Goal: Task Accomplishment & Management: Use online tool/utility

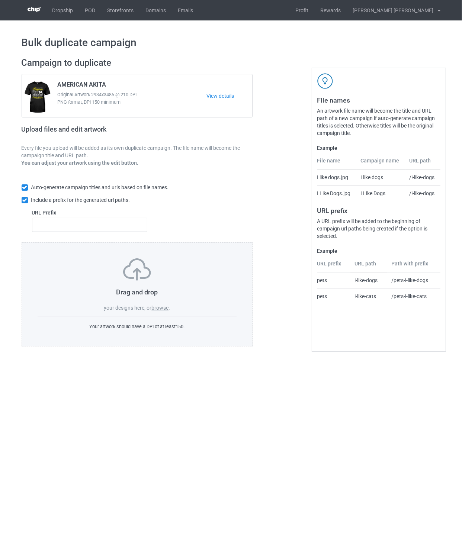
click at [161, 309] on label "browse" at bounding box center [159, 308] width 17 height 6
click at [0, 0] on input "browse" at bounding box center [0, 0] width 0 height 0
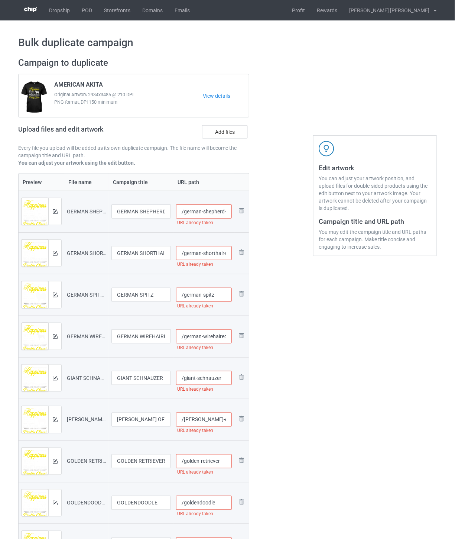
click at [218, 212] on input "/german-shepherd-dog" at bounding box center [204, 211] width 56 height 14
click at [222, 213] on input "/german-shepherd-dog-ou" at bounding box center [204, 211] width 56 height 14
click at [224, 213] on input "/german-shepherd-dog-you" at bounding box center [204, 211] width 56 height 14
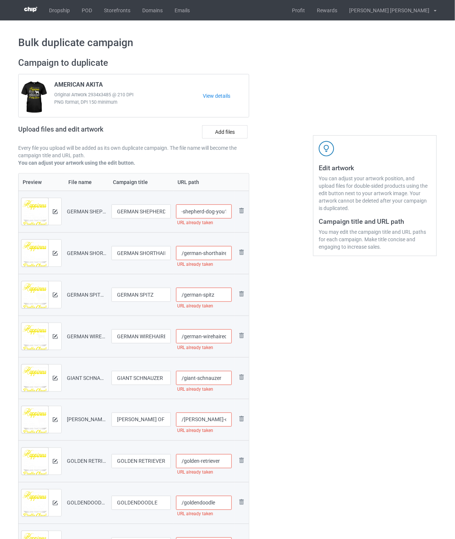
drag, startPoint x: 227, startPoint y: 212, endPoint x: 214, endPoint y: 212, distance: 13.0
click at [214, 212] on input "/german-shepherd-dog-you1" at bounding box center [204, 211] width 56 height 14
type input "/german-shepherd-dog-you1"
click at [220, 255] on input "/german-shorthaired-pointer" at bounding box center [204, 253] width 56 height 14
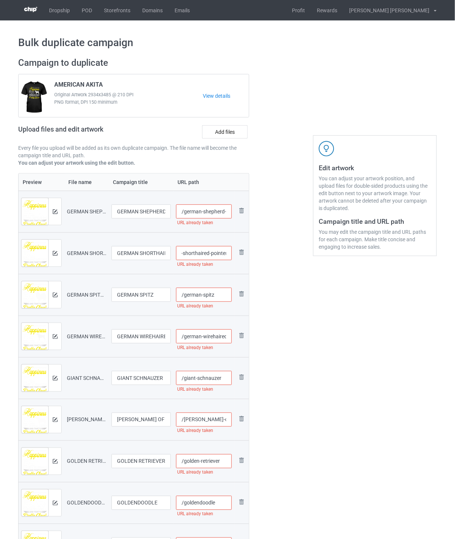
paste input "-you1"
type input "/german-shorthaired-pointer-you1"
click at [217, 297] on input "/german-spitz" at bounding box center [204, 295] width 56 height 14
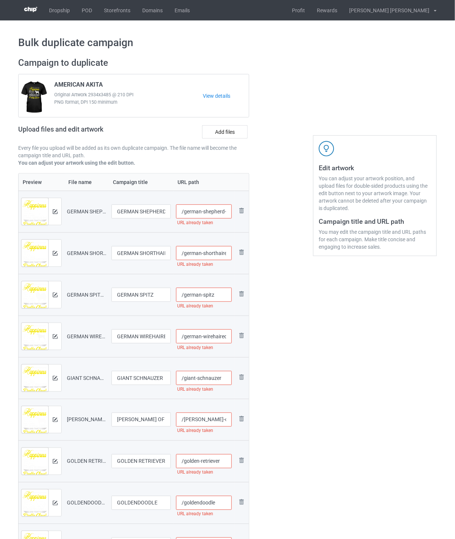
paste input "-you1"
type input "/german-spitz-you1"
click at [216, 337] on input "/german-wirehaired-pointer" at bounding box center [204, 336] width 56 height 14
paste input "-you1"
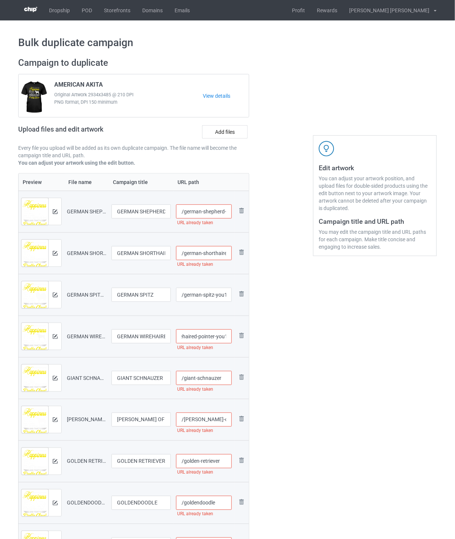
type input "/german-wirehaired-pointer-you1"
click at [225, 375] on input "/giant-schnauzer" at bounding box center [204, 378] width 56 height 14
paste input "-you1"
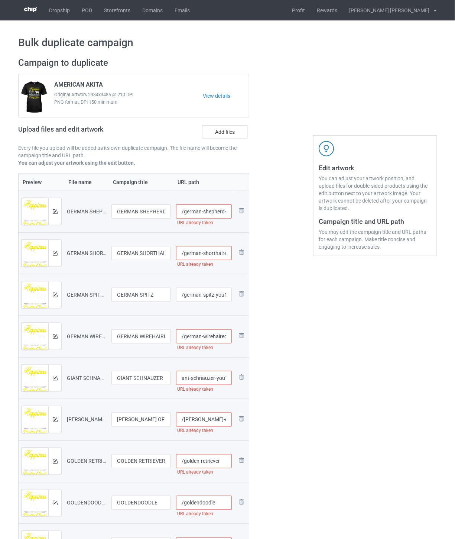
type input "/giant-schnauzer-you1"
click at [215, 420] on input "/[PERSON_NAME]-of-imaal-terrier" at bounding box center [204, 420] width 56 height 14
paste input "-you1"
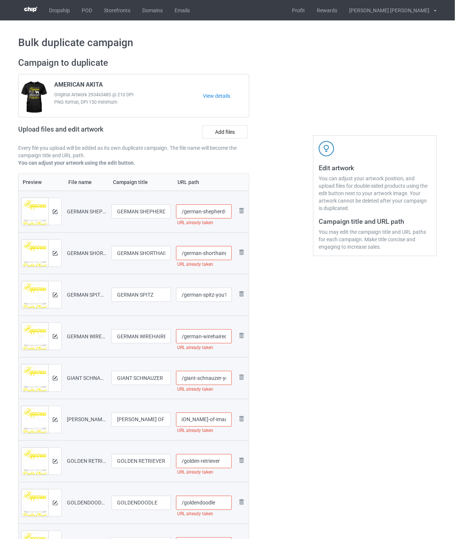
type input "/[PERSON_NAME]-of-imaal-terrier-you1"
click at [222, 460] on input "/golden-retriever" at bounding box center [204, 461] width 56 height 14
paste input "-you1"
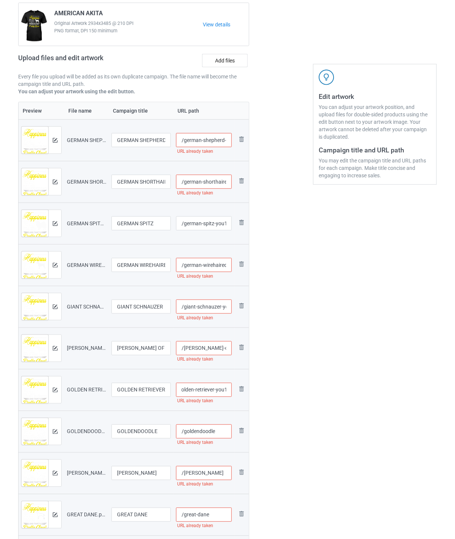
scroll to position [124, 0]
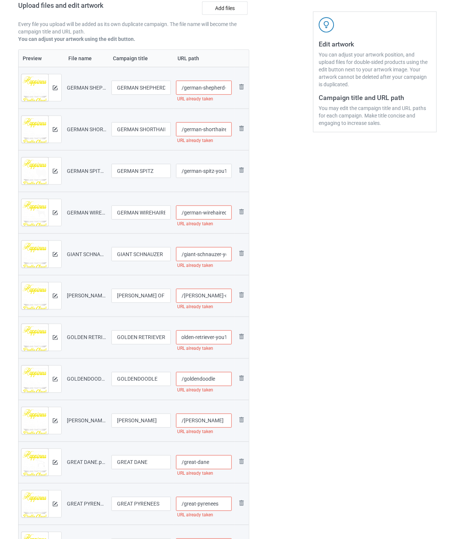
type input "/golden-retriever-you1"
click at [225, 380] on input "/goldendoodle" at bounding box center [204, 379] width 56 height 14
paste input "-you1"
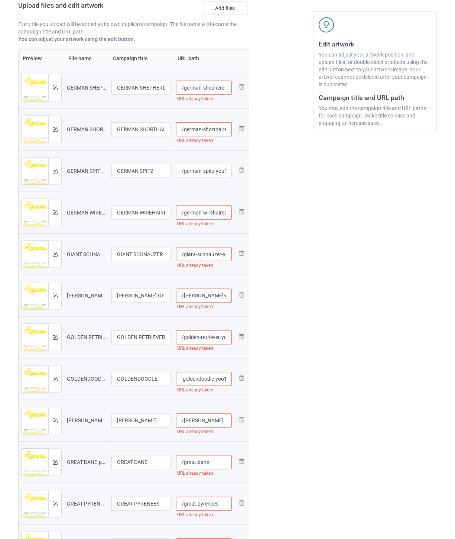
type input "/goldendoodle-you1"
click at [222, 420] on input "/[PERSON_NAME]" at bounding box center [204, 421] width 56 height 14
paste input "-you1"
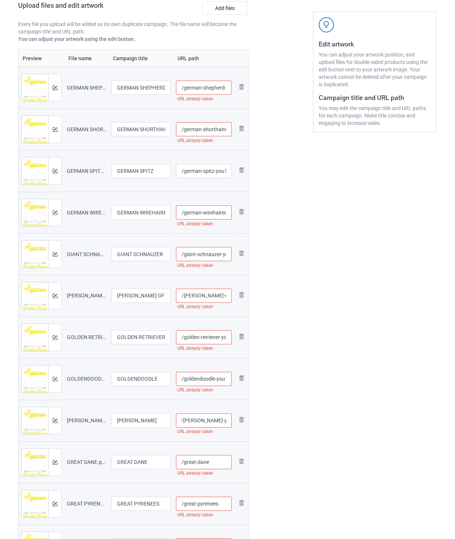
type input "/[PERSON_NAME]-you1"
click at [215, 458] on input "/great-dane" at bounding box center [204, 462] width 56 height 14
paste input "-you1"
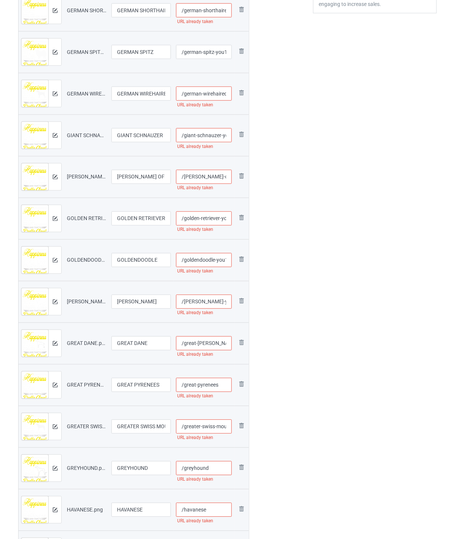
scroll to position [248, 0]
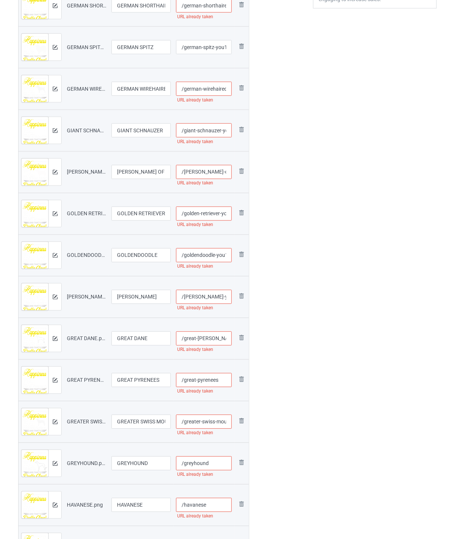
type input "/great-[PERSON_NAME]-you1"
drag, startPoint x: 221, startPoint y: 382, endPoint x: 229, endPoint y: 387, distance: 9.7
click at [221, 382] on input "/great-pyrenees" at bounding box center [204, 380] width 56 height 14
paste input "-you1"
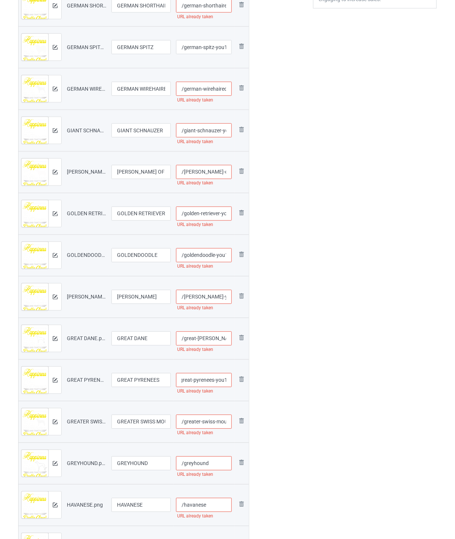
type input "/great-pyrenees-you1"
click at [213, 423] on input "/greater-swiss-mountain-dog" at bounding box center [204, 422] width 56 height 14
paste input "-you1"
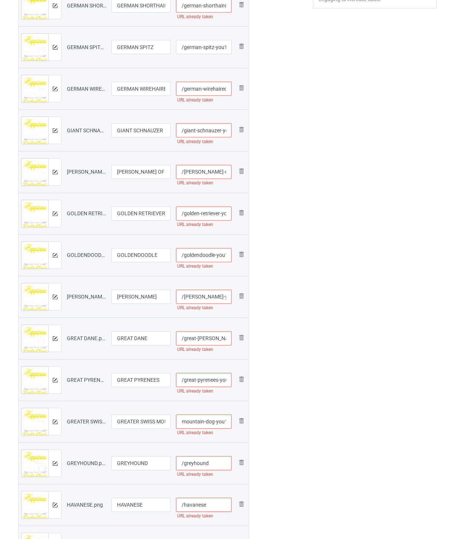
type input "/greater-swiss-mountain-dog-you1"
click at [214, 467] on input "/greyhound" at bounding box center [204, 464] width 56 height 14
paste input "-you1"
type input "/greyhound-you1"
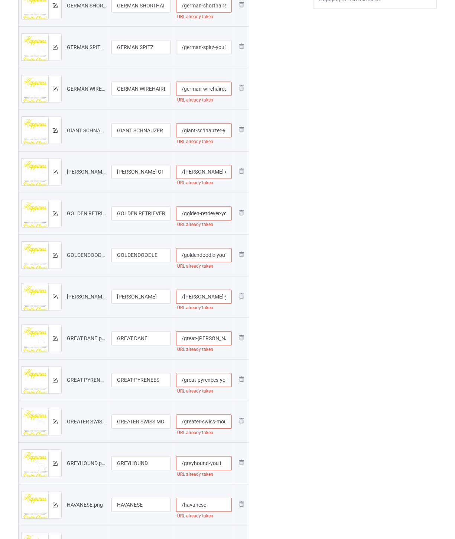
click at [216, 509] on input "/havanese" at bounding box center [204, 505] width 56 height 14
paste input "-you1"
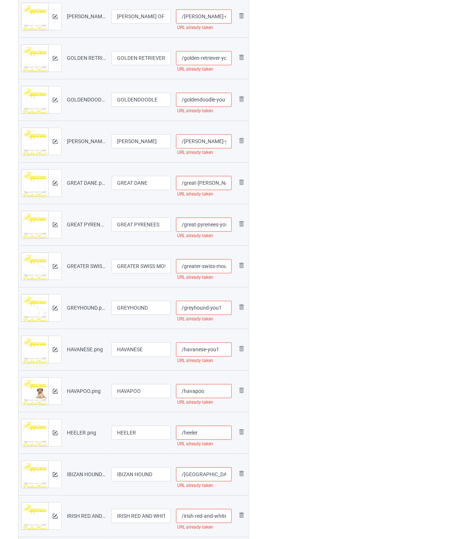
scroll to position [413, 0]
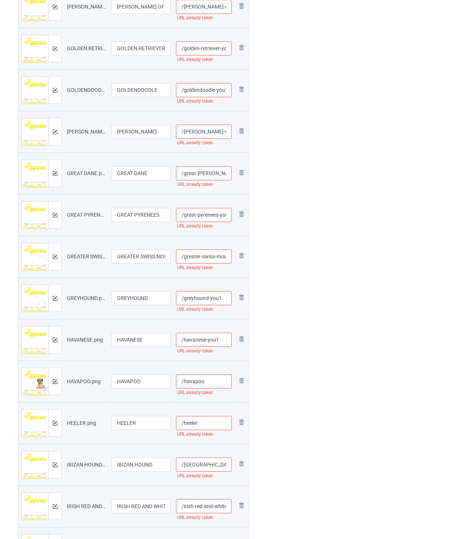
type input "/havanese-you1"
click at [213, 384] on input "/havapoo" at bounding box center [204, 381] width 56 height 14
paste input "-you1"
type input "/havapoo-you1"
click at [212, 422] on input "/heeler" at bounding box center [204, 423] width 56 height 14
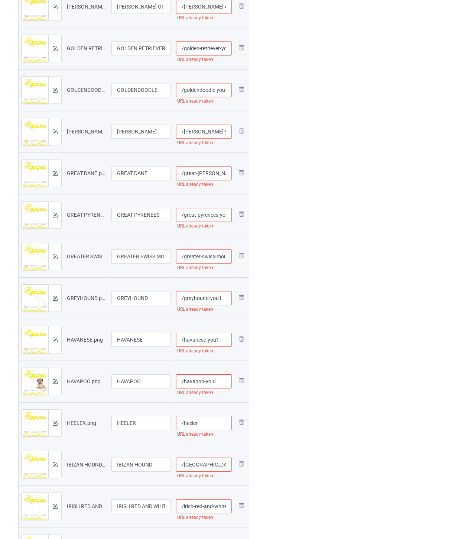
paste input "-you1"
type input "/heeler-you1"
click at [221, 464] on input "/[GEOGRAPHIC_DATA]-hound" at bounding box center [204, 465] width 56 height 14
paste input "-you1"
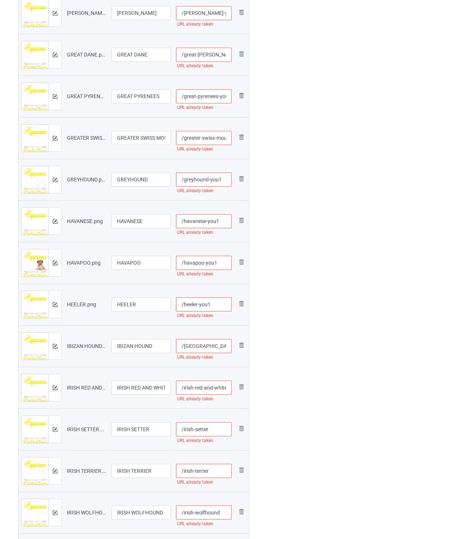
scroll to position [537, 0]
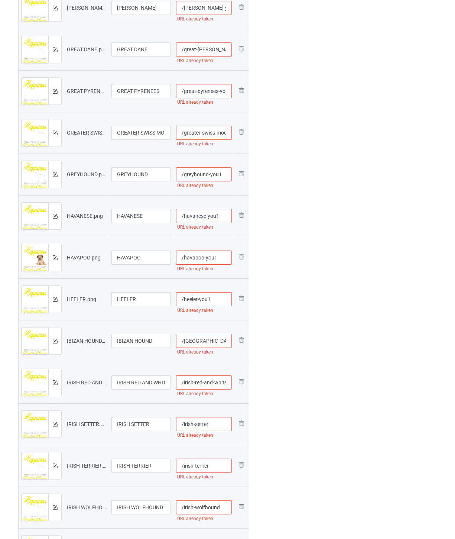
type input "/[GEOGRAPHIC_DATA]-hound-you1"
click at [206, 383] on input "/irish-red-and-white-setter" at bounding box center [204, 382] width 56 height 14
paste input "-you1"
type input "/irish-red-and-white-setter-you1"
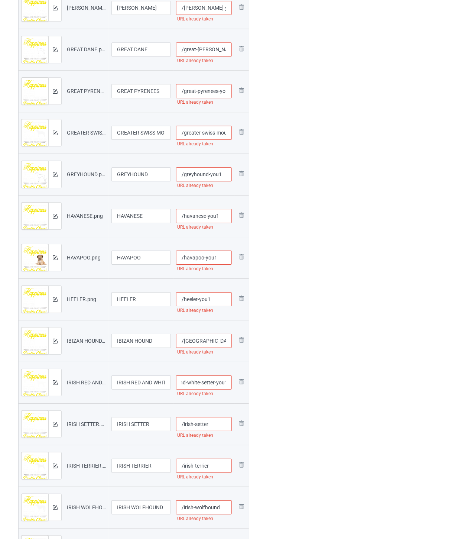
scroll to position [0, 0]
click at [217, 428] on input "/irish-setter" at bounding box center [204, 424] width 56 height 14
paste input "-you1"
type input "/irish-setter-you1"
click at [216, 466] on input "/irish-terrier" at bounding box center [204, 466] width 56 height 14
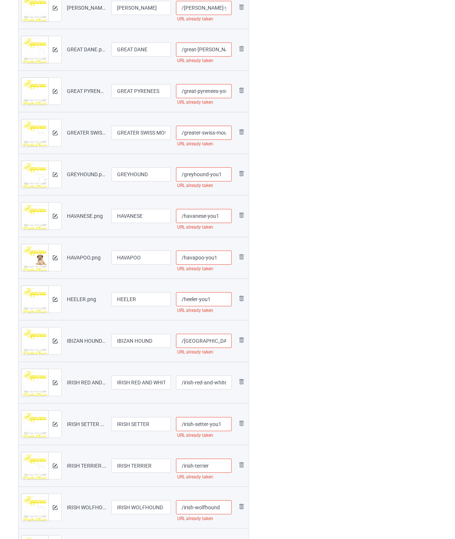
paste input "-you1"
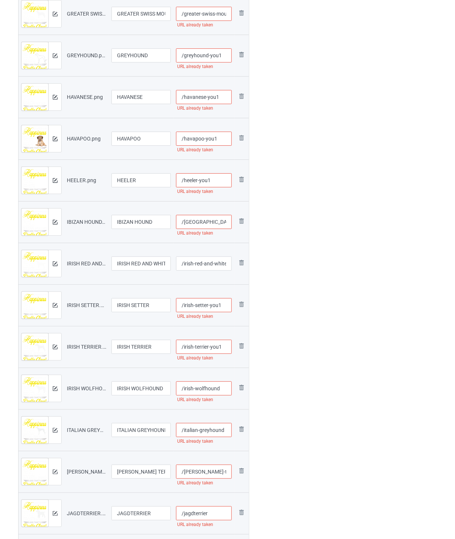
scroll to position [661, 0]
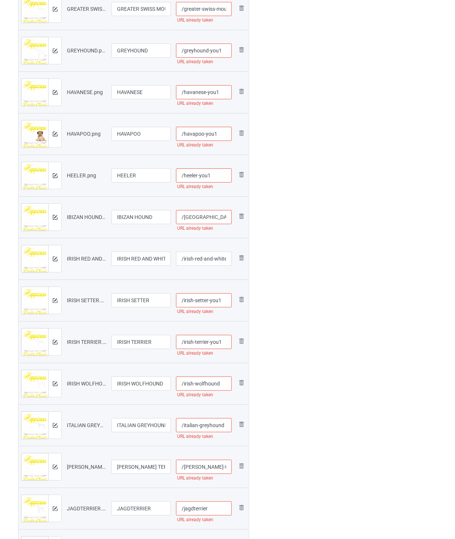
type input "/irish-terrier-you1"
click at [222, 384] on input "/irish-wolfhound" at bounding box center [204, 384] width 56 height 14
paste input "-you1"
type input "/irish-wolfhound-you1"
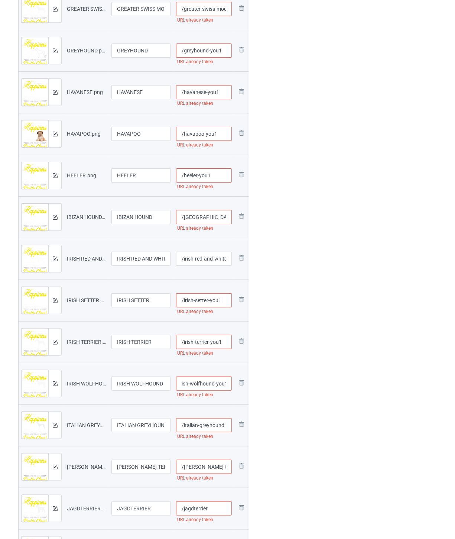
click at [204, 422] on input "/italian-greyhound" at bounding box center [204, 425] width 56 height 14
paste input "-you1"
type input "/italian-greyhound-you1"
click at [216, 465] on input "/[PERSON_NAME]-terrier" at bounding box center [204, 467] width 56 height 14
paste input "-you1"
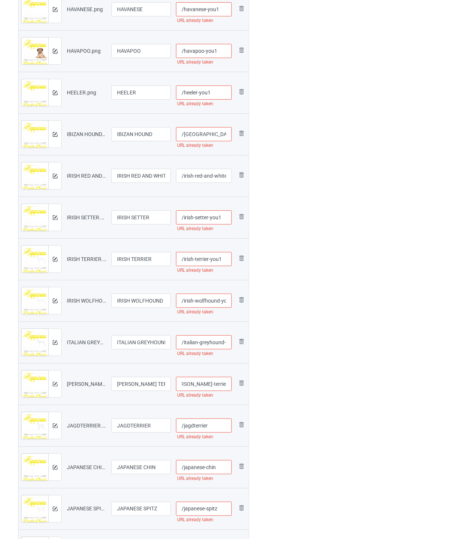
type input "/[PERSON_NAME]-terrier-you1"
click at [210, 420] on input "/jagdterrier" at bounding box center [204, 426] width 56 height 14
paste input "-you1"
type input "/jagdterrier-you1"
click at [224, 466] on input "/japanese-chin" at bounding box center [204, 467] width 56 height 14
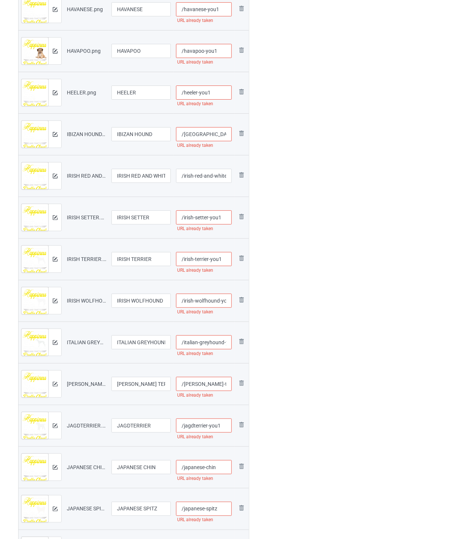
paste input "-you1"
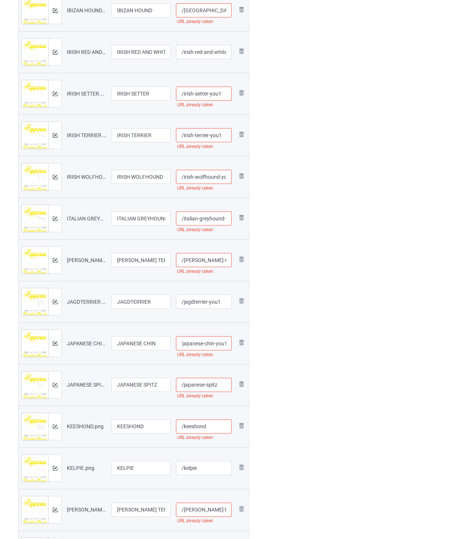
type input "/japanese-chin-you1"
click at [219, 387] on input "/japanese-spitz" at bounding box center [204, 385] width 56 height 14
paste input "-you1"
type input "/japanese-spitz-you1"
click at [217, 431] on input "/keeshond" at bounding box center [204, 427] width 56 height 14
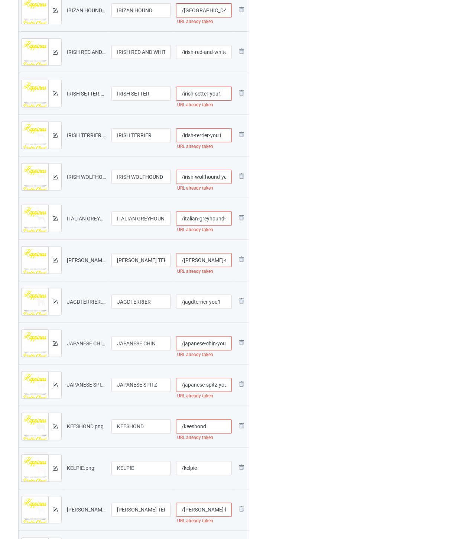
paste input "-you1"
type input "/keeshond"
click at [210, 468] on input "/kelpie" at bounding box center [204, 468] width 56 height 14
paste input "-you1"
type input "/kelpie"
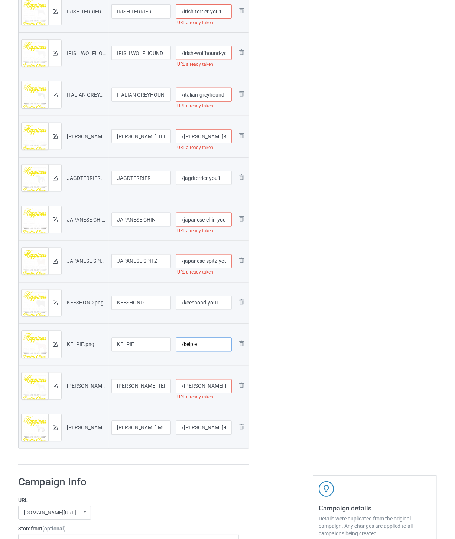
type input "/keeshond"
type input "/kelpie-you1"
click at [216, 384] on input "/[PERSON_NAME]-blue-terrier" at bounding box center [204, 386] width 56 height 14
paste input "-you1"
type input "/[PERSON_NAME]-blue-terrier-you1"
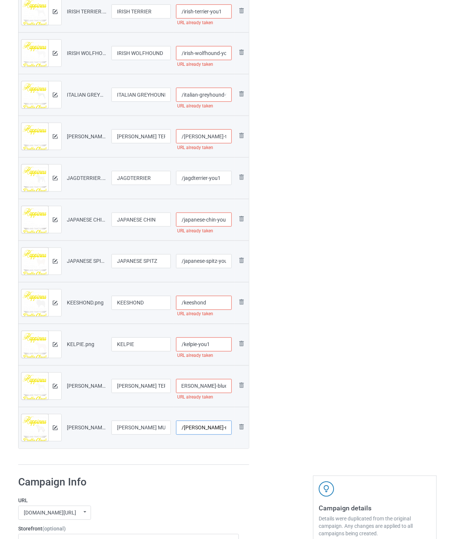
click at [217, 432] on input "/[PERSON_NAME]-munsterlander" at bounding box center [204, 428] width 56 height 14
paste input "-you1"
type input "/[PERSON_NAME]-munsterlander-you1"
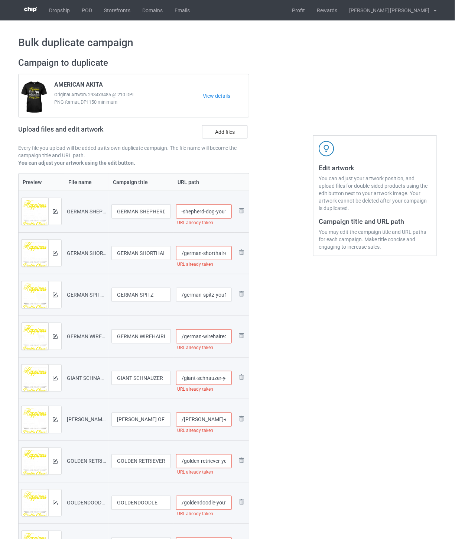
drag, startPoint x: 184, startPoint y: 212, endPoint x: 228, endPoint y: 212, distance: 44.2
click at [228, 212] on input "/german-shepherd-dog-you1" at bounding box center [204, 211] width 56 height 14
click at [214, 213] on input "/german-shepherd-dog-you1" at bounding box center [204, 211] width 56 height 14
type input "/german-shepherd-dog-you11"
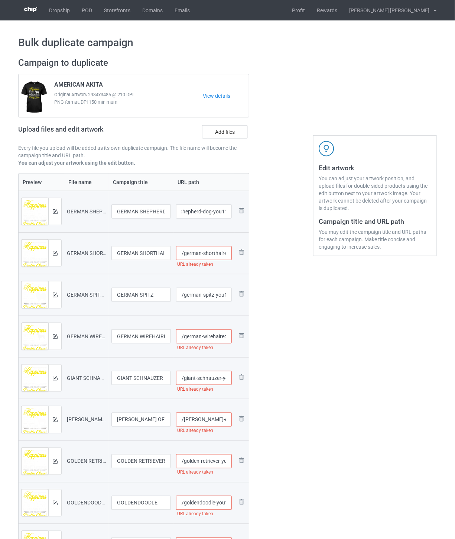
click at [212, 251] on input "/german-shorthaired-pointer-you1" at bounding box center [204, 253] width 56 height 14
type input "/german-shorthaired-pointer-you11"
click at [207, 336] on input "/german-wirehaired-pointer-you1" at bounding box center [204, 336] width 56 height 14
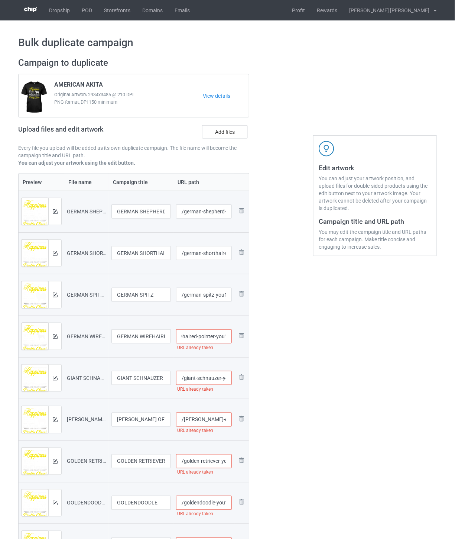
scroll to position [0, 33]
type input "/german-wirehaired-pointer-you11"
click at [207, 381] on input "/giant-schnauzer-you1" at bounding box center [204, 378] width 56 height 14
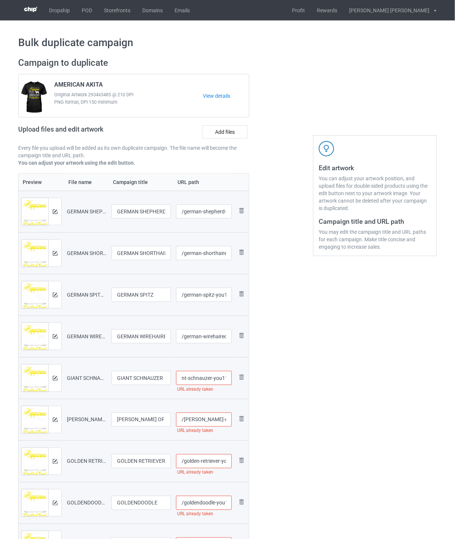
type input "/giant-schnauzer-you11"
click at [209, 420] on input "/[PERSON_NAME]-of-imaal-terrier-you1" at bounding box center [204, 420] width 56 height 14
drag, startPoint x: 184, startPoint y: 421, endPoint x: 229, endPoint y: 421, distance: 45.4
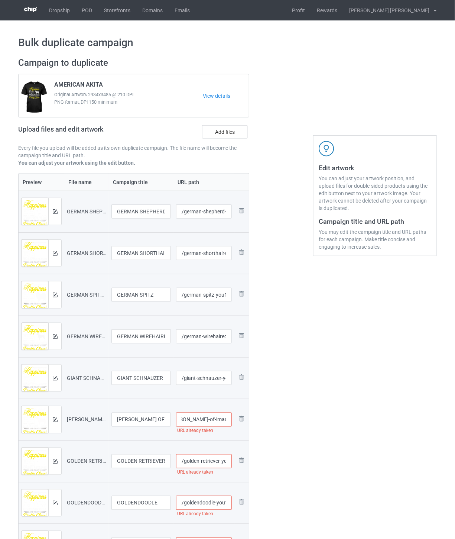
click at [229, 421] on input "/[PERSON_NAME]-of-imaal-terrier-you1" at bounding box center [204, 420] width 56 height 14
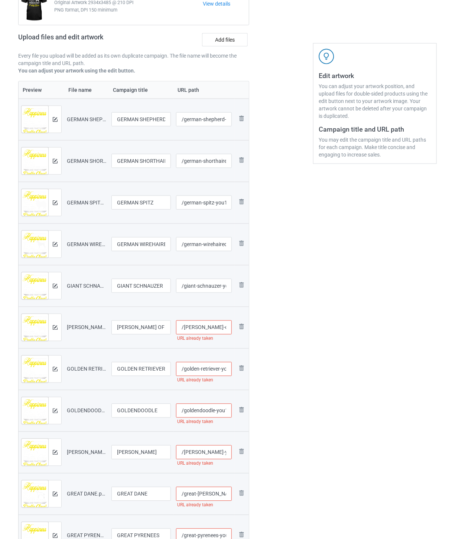
scroll to position [124, 0]
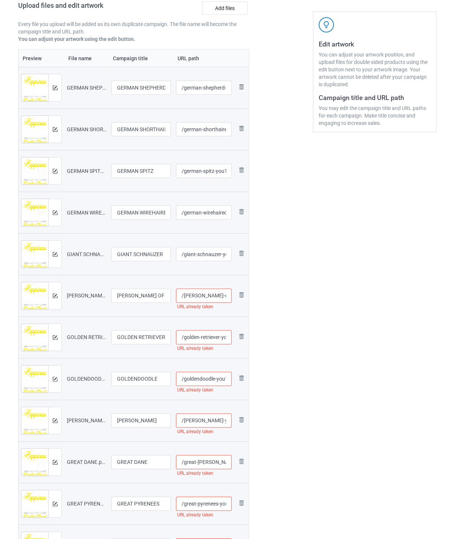
click at [210, 296] on input "/[PERSON_NAME]-of-imaal-terrier-you1" at bounding box center [204, 296] width 56 height 14
type input "/[PERSON_NAME]-of-imaal-terrier-you11"
click at [212, 337] on input "/golden-retriever-you1" at bounding box center [204, 337] width 56 height 14
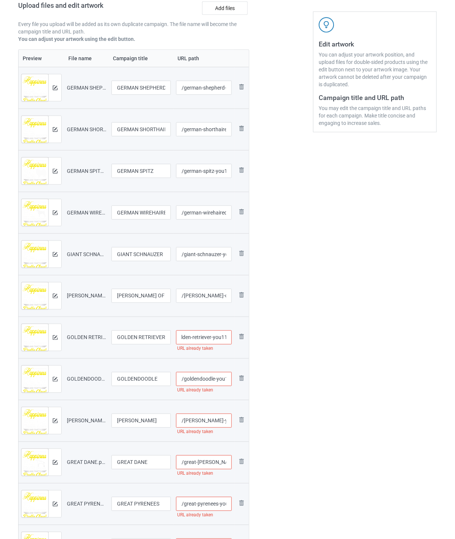
type input "/golden-retriever-you11"
click at [216, 376] on input "/goldendoodle-you1" at bounding box center [204, 379] width 56 height 14
type input "/goldendoodle-you11"
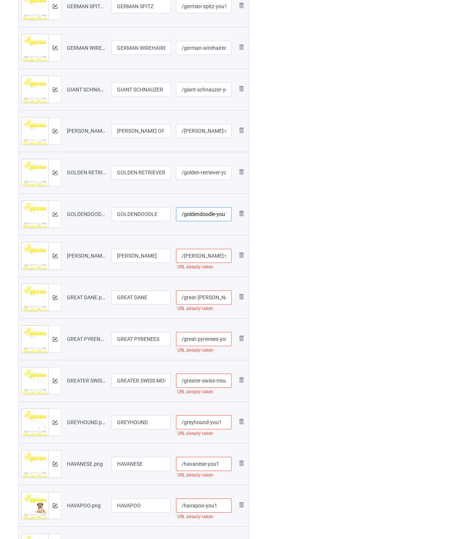
scroll to position [289, 0]
click at [204, 258] on input "/[PERSON_NAME]-you1" at bounding box center [204, 256] width 56 height 14
type input "/[PERSON_NAME]-you11"
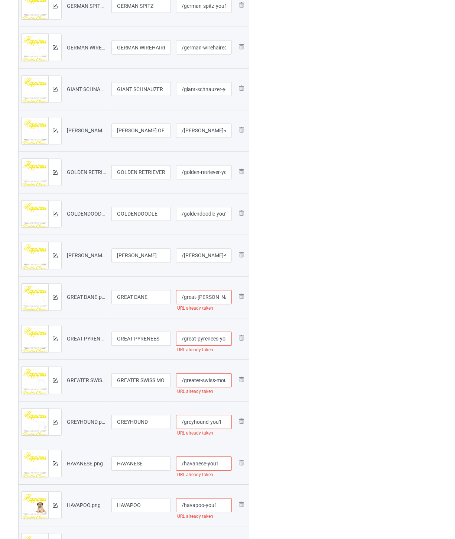
click at [224, 298] on input "/great-[PERSON_NAME]-you1" at bounding box center [204, 297] width 56 height 14
type input "/great-[PERSON_NAME]-you11"
click at [209, 339] on input "/great-pyrenees-you1" at bounding box center [204, 339] width 56 height 14
type input "/great-pyrenees-you11"
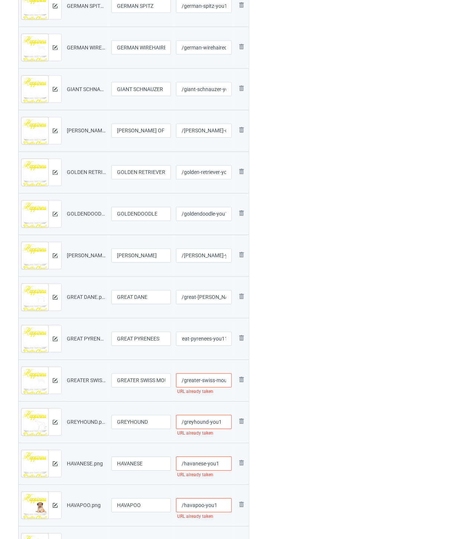
scroll to position [0, 0]
click at [213, 383] on input "/greater-swiss-mountain-dog-you1" at bounding box center [204, 381] width 56 height 14
type input "/greater-swiss-mountain-dog-you11"
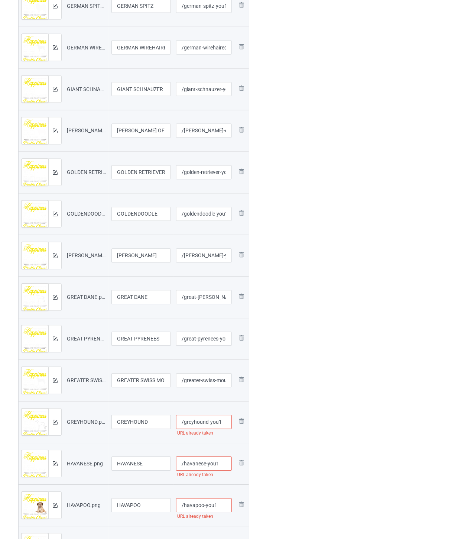
click at [223, 425] on input "/greyhound-you1" at bounding box center [204, 422] width 56 height 14
type input "/greyhound-you11"
click at [221, 466] on input "/havanese-you1" at bounding box center [204, 464] width 56 height 14
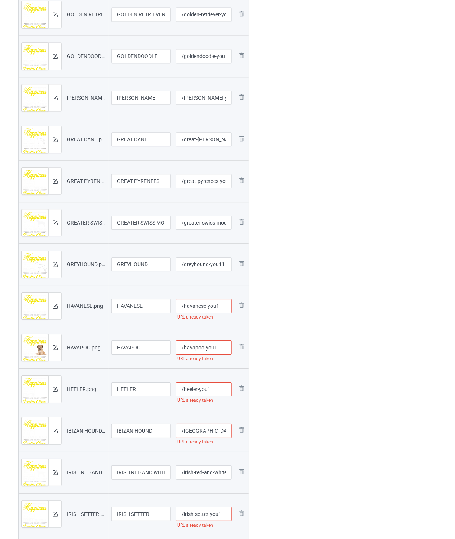
scroll to position [454, 0]
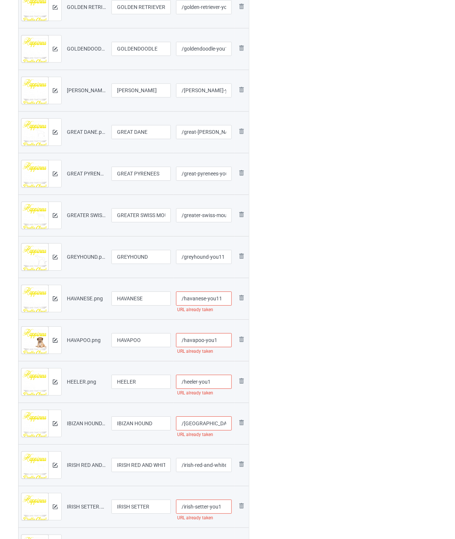
type input "/havanese-you11"
click at [222, 337] on input "/havapoo-you1" at bounding box center [204, 340] width 56 height 14
type input "/havapoo-you11"
click at [227, 257] on input "/greyhound-you11" at bounding box center [204, 257] width 56 height 14
type input "/greyhound-you11"
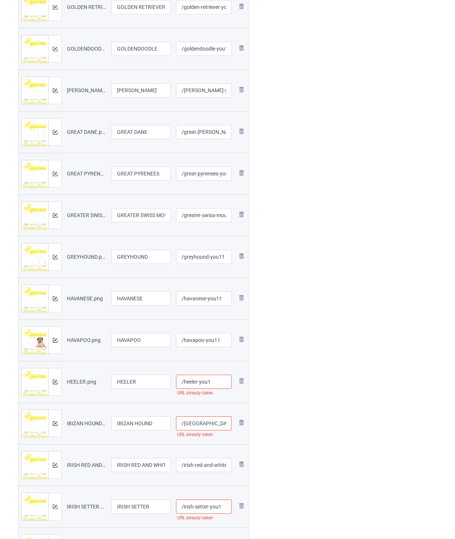
click at [217, 383] on input "/heeler-you1" at bounding box center [204, 382] width 56 height 14
type input "/heeler-you11"
click at [216, 424] on input "/[GEOGRAPHIC_DATA]-hound-you1" at bounding box center [204, 423] width 56 height 14
type input "/ibizan-hound-you11"
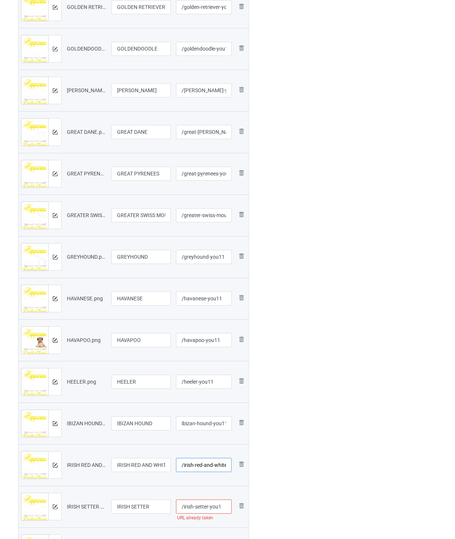
scroll to position [0, 0]
click at [207, 465] on input "/irish-red-and-white-setter-you1" at bounding box center [204, 465] width 56 height 14
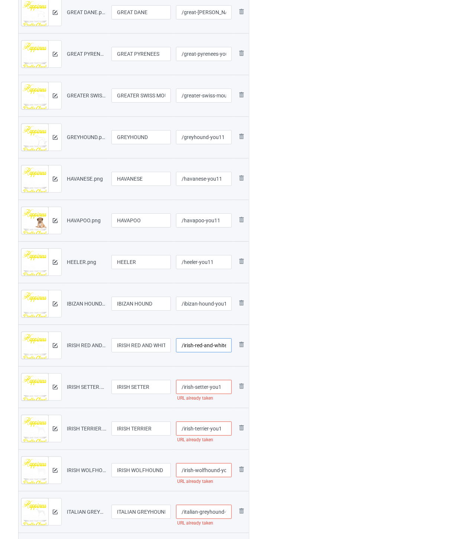
scroll to position [578, 0]
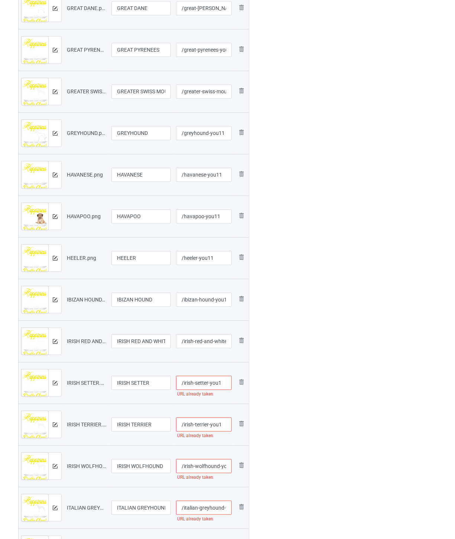
click at [225, 383] on input "/irish-setter-you1" at bounding box center [204, 383] width 56 height 14
type input "/irish-setter-you11"
click at [223, 423] on input "/irish-terrier-you1" at bounding box center [204, 424] width 56 height 14
type input "/irish-terrier-you11"
click at [217, 463] on input "/irish-wolfhound-you1" at bounding box center [204, 466] width 56 height 14
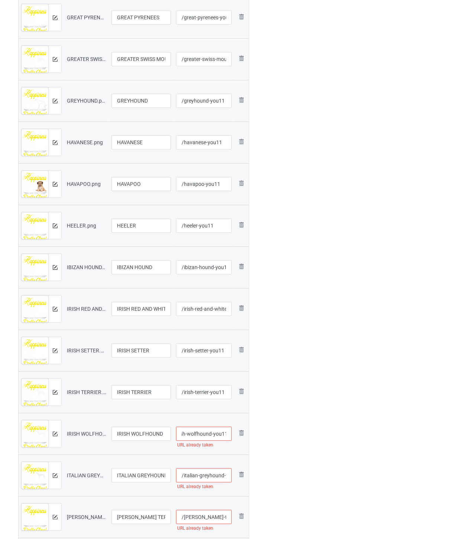
scroll to position [702, 0]
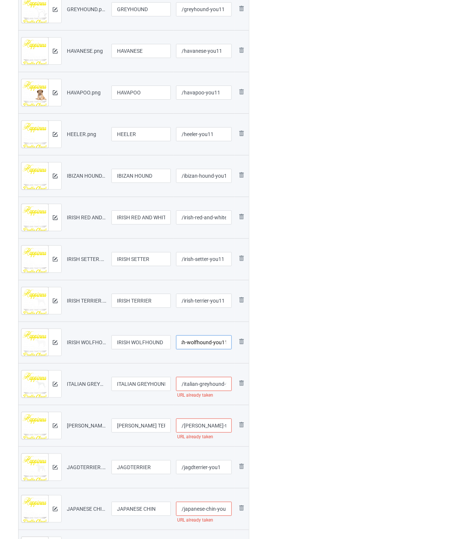
type input "/irish-wolfhound-you11"
click at [207, 381] on input "/italian-greyhound-you1" at bounding box center [204, 384] width 56 height 14
type input "/italian-greyhound-you11"
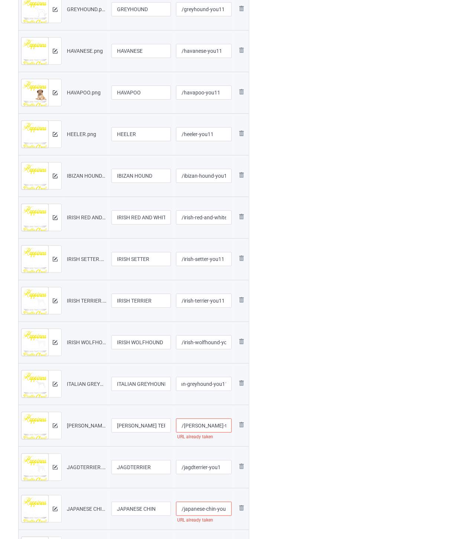
scroll to position [0, 0]
click at [212, 427] on input "/[PERSON_NAME]-terrier-you1" at bounding box center [204, 426] width 56 height 14
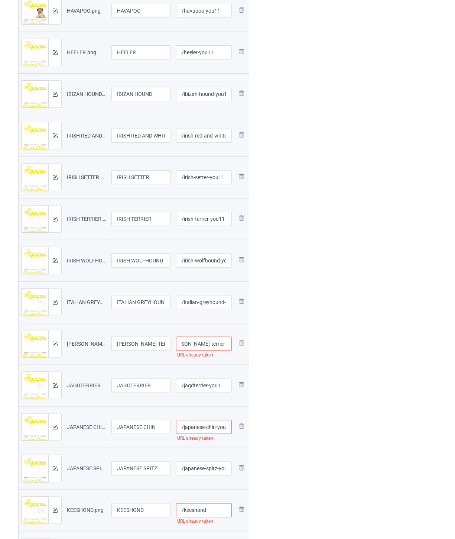
scroll to position [785, 0]
type input "/[PERSON_NAME]-terrier-you11"
click at [225, 381] on input "/jagdterrier-you1" at bounding box center [204, 384] width 56 height 14
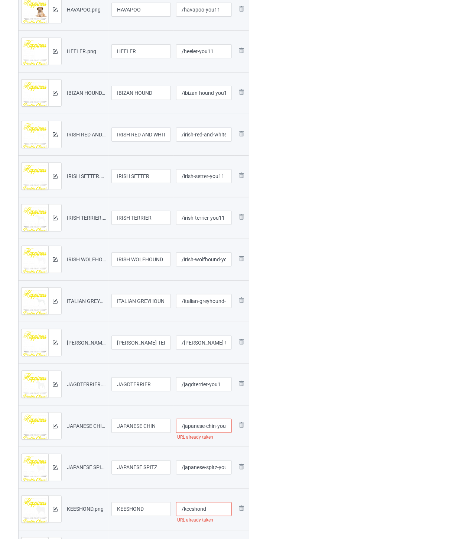
click at [214, 428] on input "/japanese-chin-you1" at bounding box center [204, 426] width 56 height 14
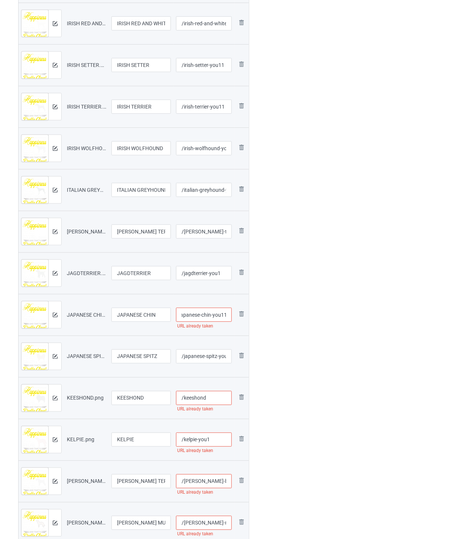
scroll to position [950, 0]
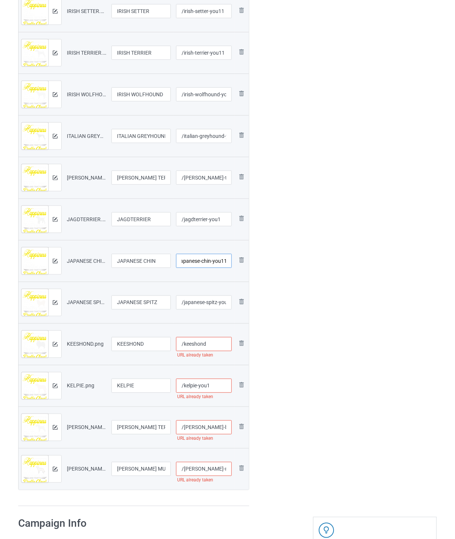
type input "/japanese-chin-you11"
click at [213, 344] on input "/keeshond" at bounding box center [204, 344] width 56 height 14
paste input "[PERSON_NAME]-of-imaal-terrier-you1"
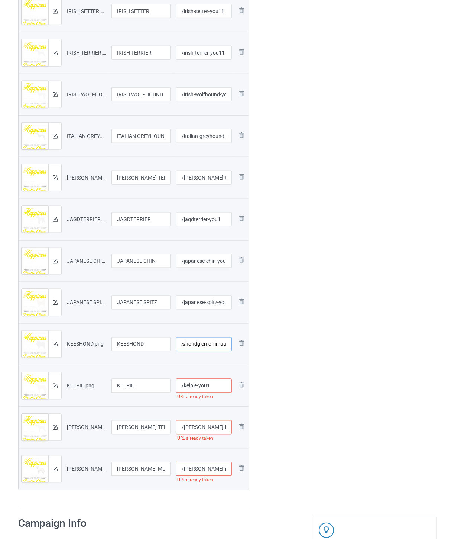
drag, startPoint x: 228, startPoint y: 343, endPoint x: 197, endPoint y: 344, distance: 30.5
click at [197, 344] on input "/keeshondglen-of-imaal-terrier-you1" at bounding box center [204, 344] width 56 height 14
drag, startPoint x: 211, startPoint y: 386, endPoint x: 196, endPoint y: 386, distance: 14.9
click at [196, 386] on input "/kelpie-you1" at bounding box center [204, 386] width 56 height 14
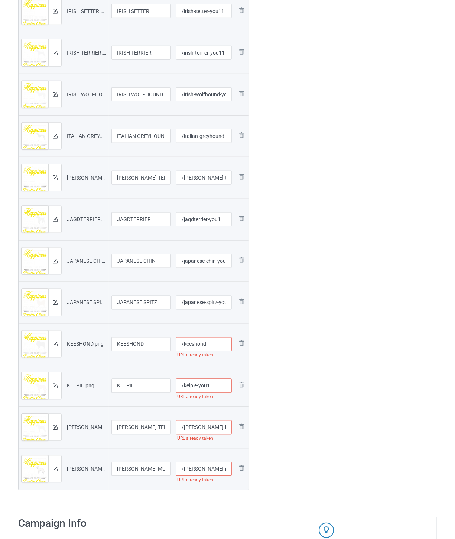
click at [213, 346] on input "/keeshond" at bounding box center [204, 344] width 56 height 14
paste input "-you1"
type input "/keeshond-you1"
click at [216, 384] on input "/kelpie-you1" at bounding box center [204, 386] width 56 height 14
type input "/kelpie-you11"
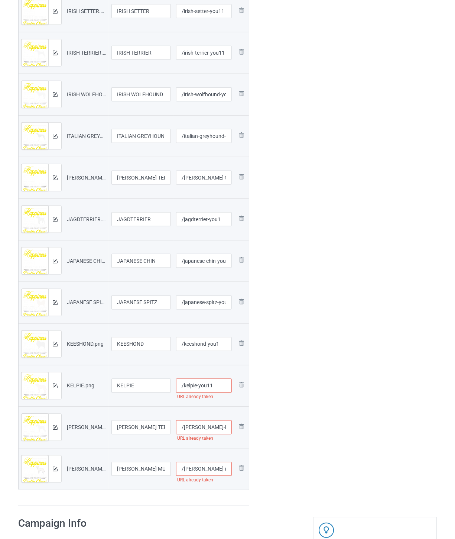
click at [211, 429] on input "/[PERSON_NAME]-blue-terrier-you1" at bounding box center [204, 427] width 56 height 14
type input "/[PERSON_NAME]-blue-terrier-you11"
click at [209, 465] on input "/[PERSON_NAME]-munsterlander-you1" at bounding box center [204, 469] width 56 height 14
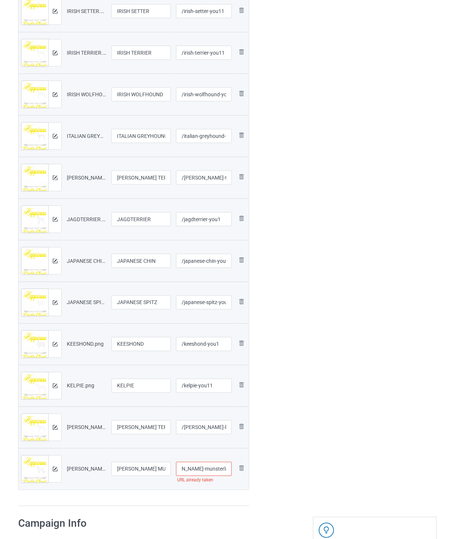
scroll to position [0, 23]
type input "/[PERSON_NAME]-munsterlander-you11"
click at [203, 261] on input "/japanese-chin-you11" at bounding box center [204, 261] width 56 height 14
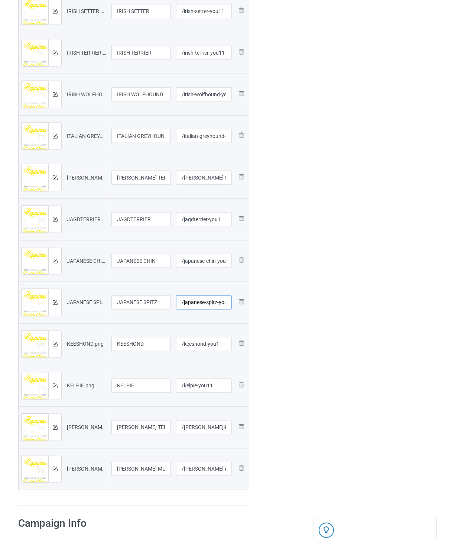
click at [209, 305] on input "/japanese-spitz-you1" at bounding box center [204, 303] width 56 height 14
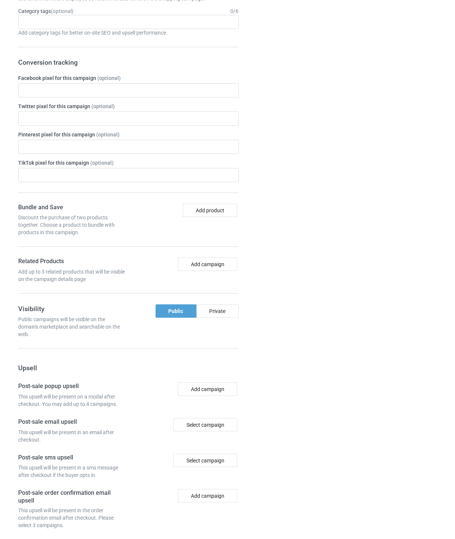
scroll to position [1616, 0]
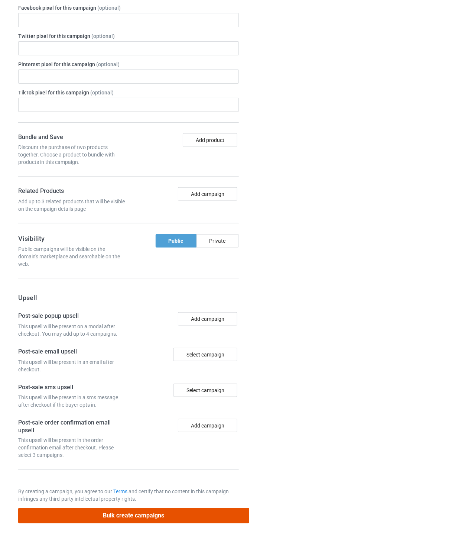
click at [135, 513] on button "Bulk create campaigns" at bounding box center [133, 515] width 231 height 15
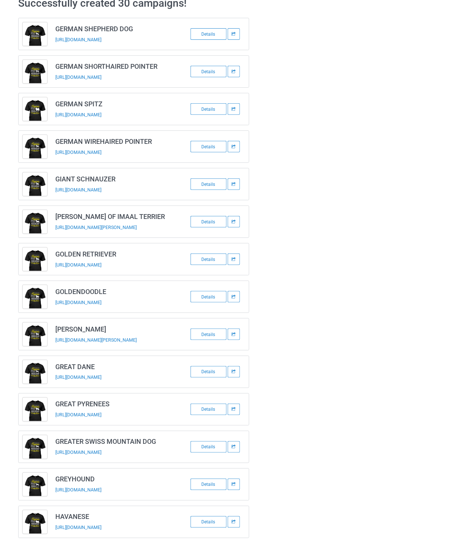
scroll to position [0, 0]
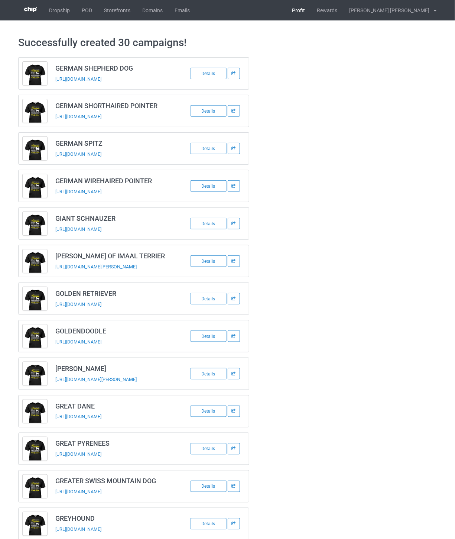
click at [311, 12] on link "Profit" at bounding box center [298, 10] width 25 height 20
